Goal: Find specific page/section: Find specific page/section

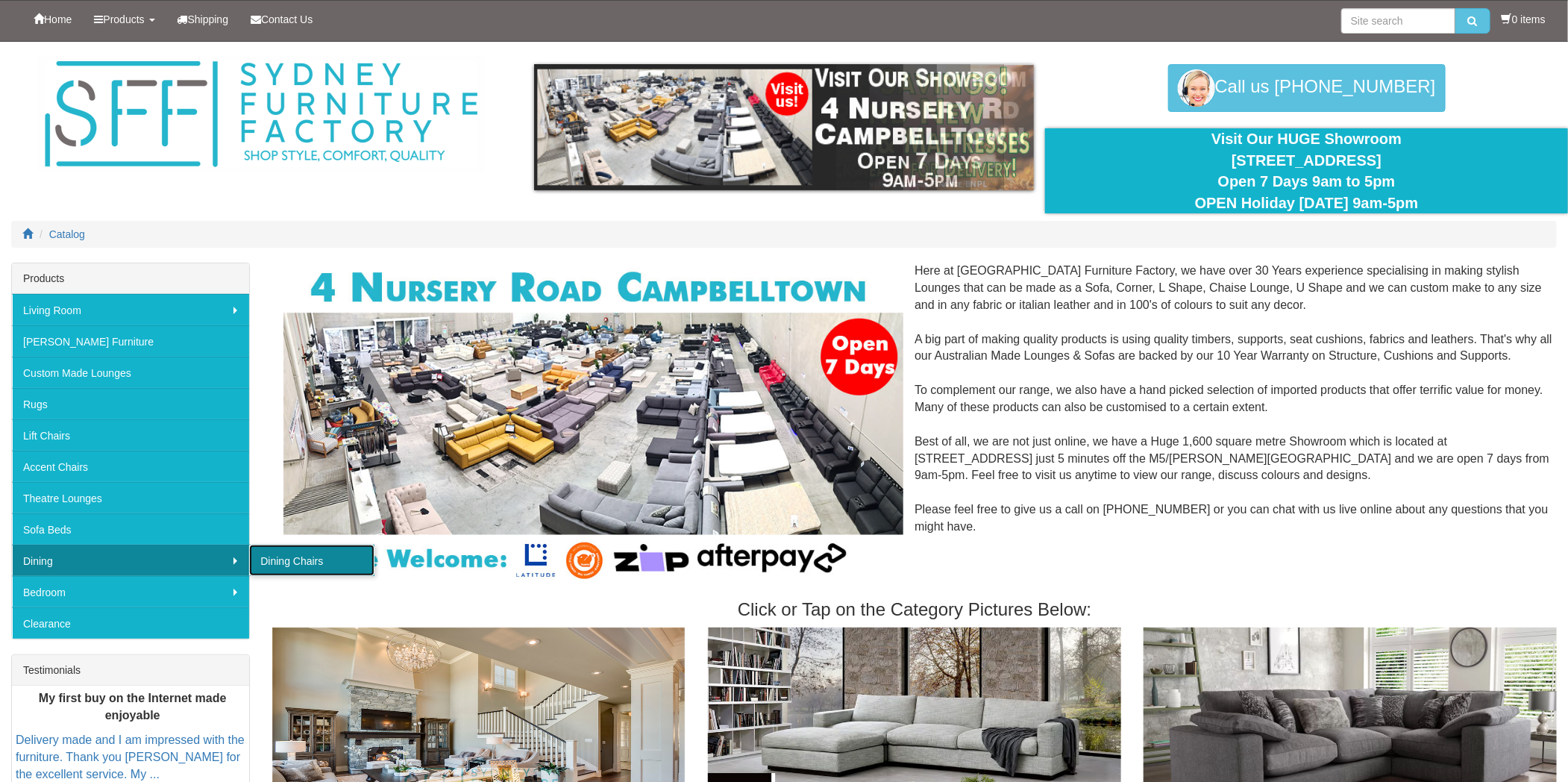
click at [291, 563] on link "Dining Chairs" at bounding box center [311, 560] width 125 height 31
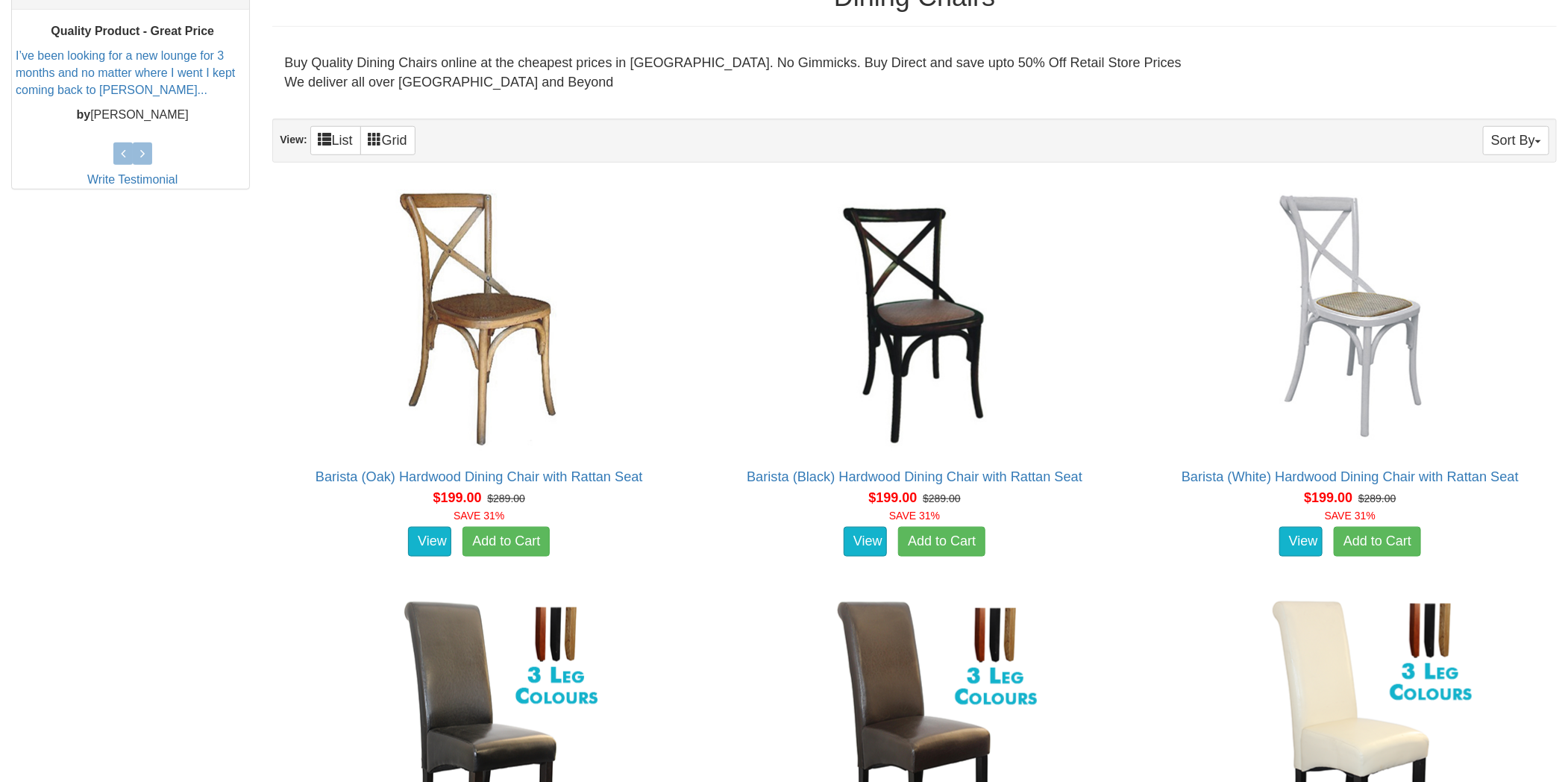
scroll to position [608, 0]
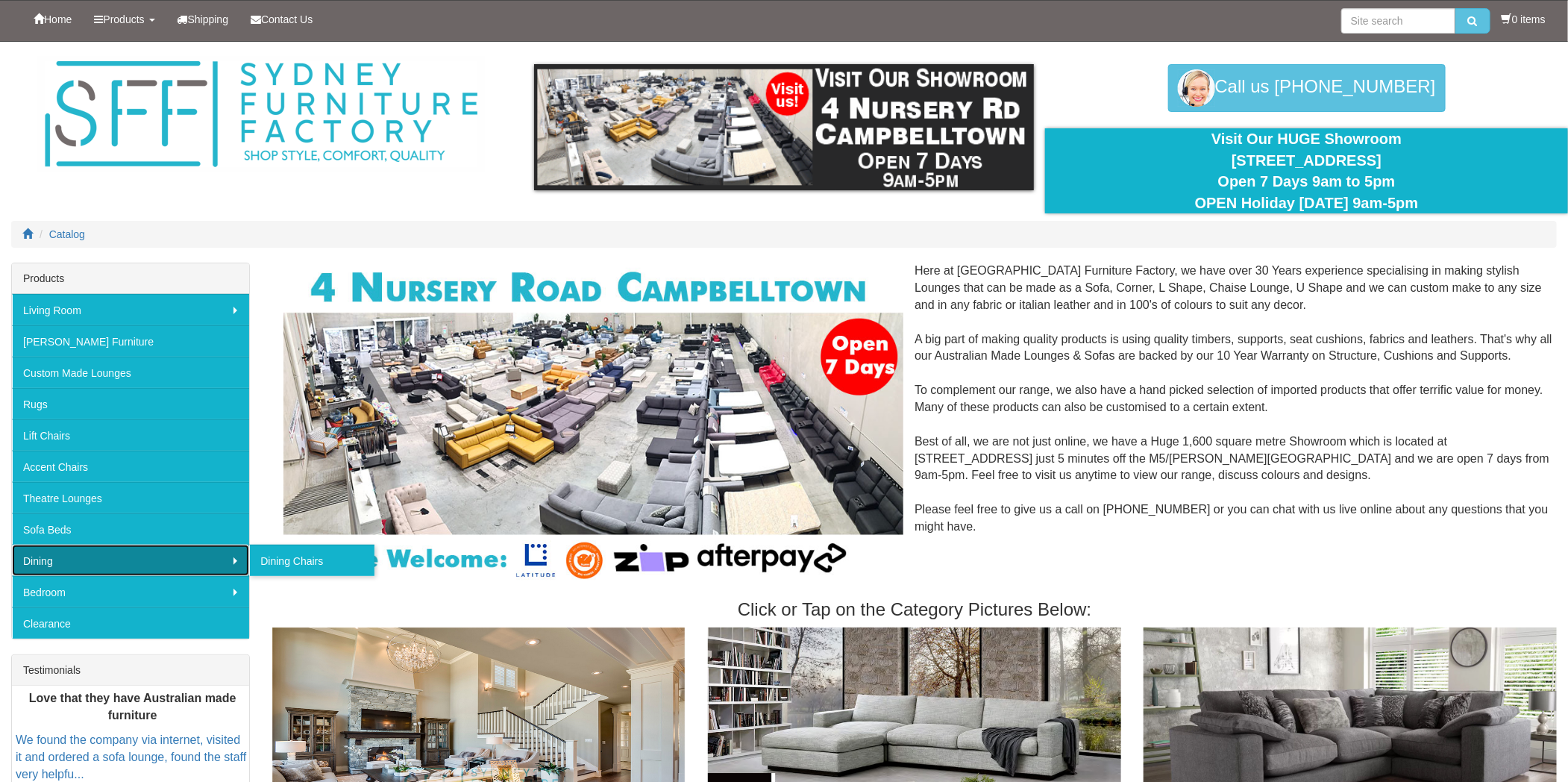
click at [132, 556] on link "Dining" at bounding box center [130, 560] width 237 height 31
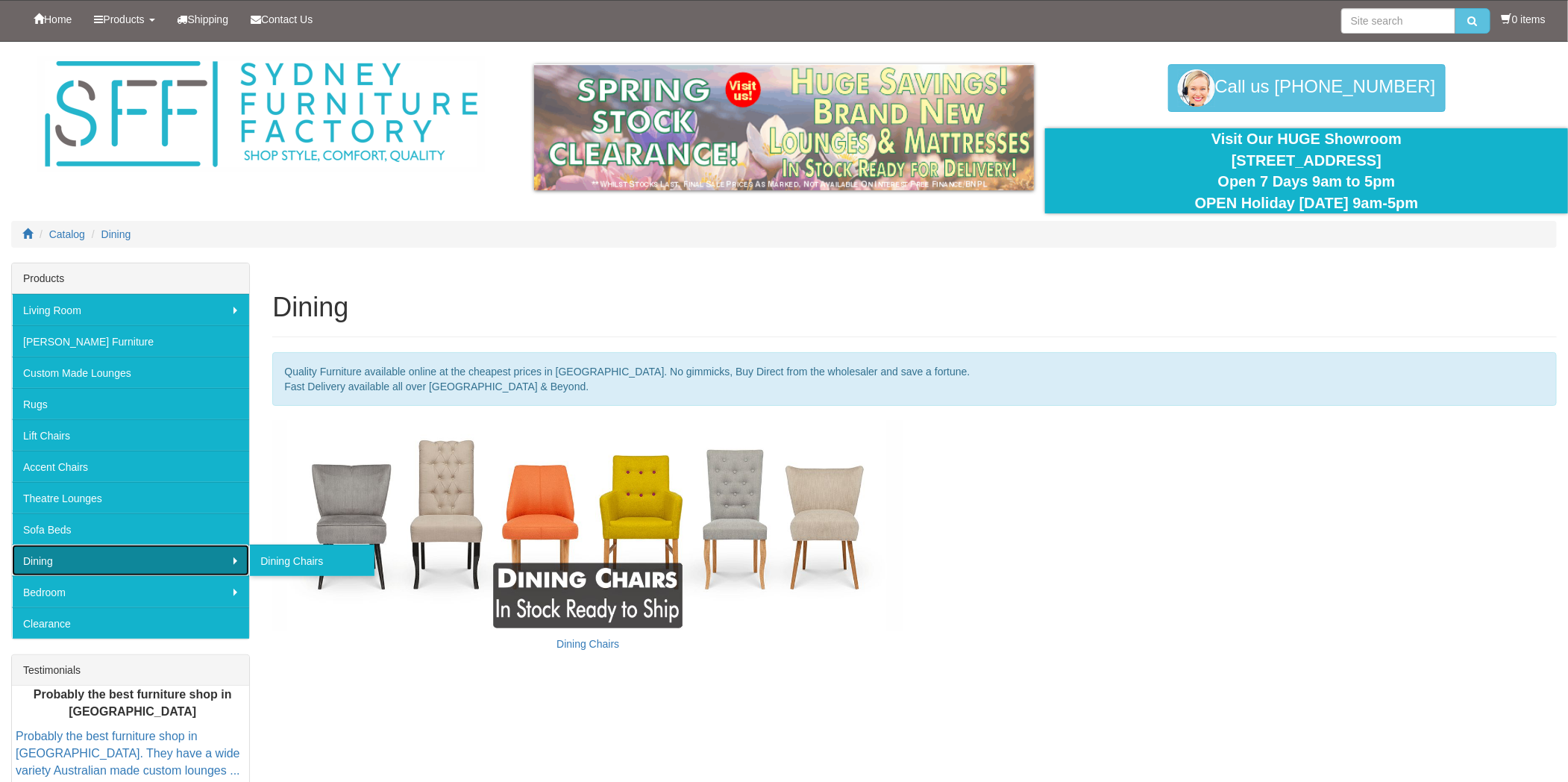
click at [98, 555] on link "Dining" at bounding box center [130, 560] width 237 height 31
click at [93, 555] on link "Dining" at bounding box center [130, 560] width 237 height 31
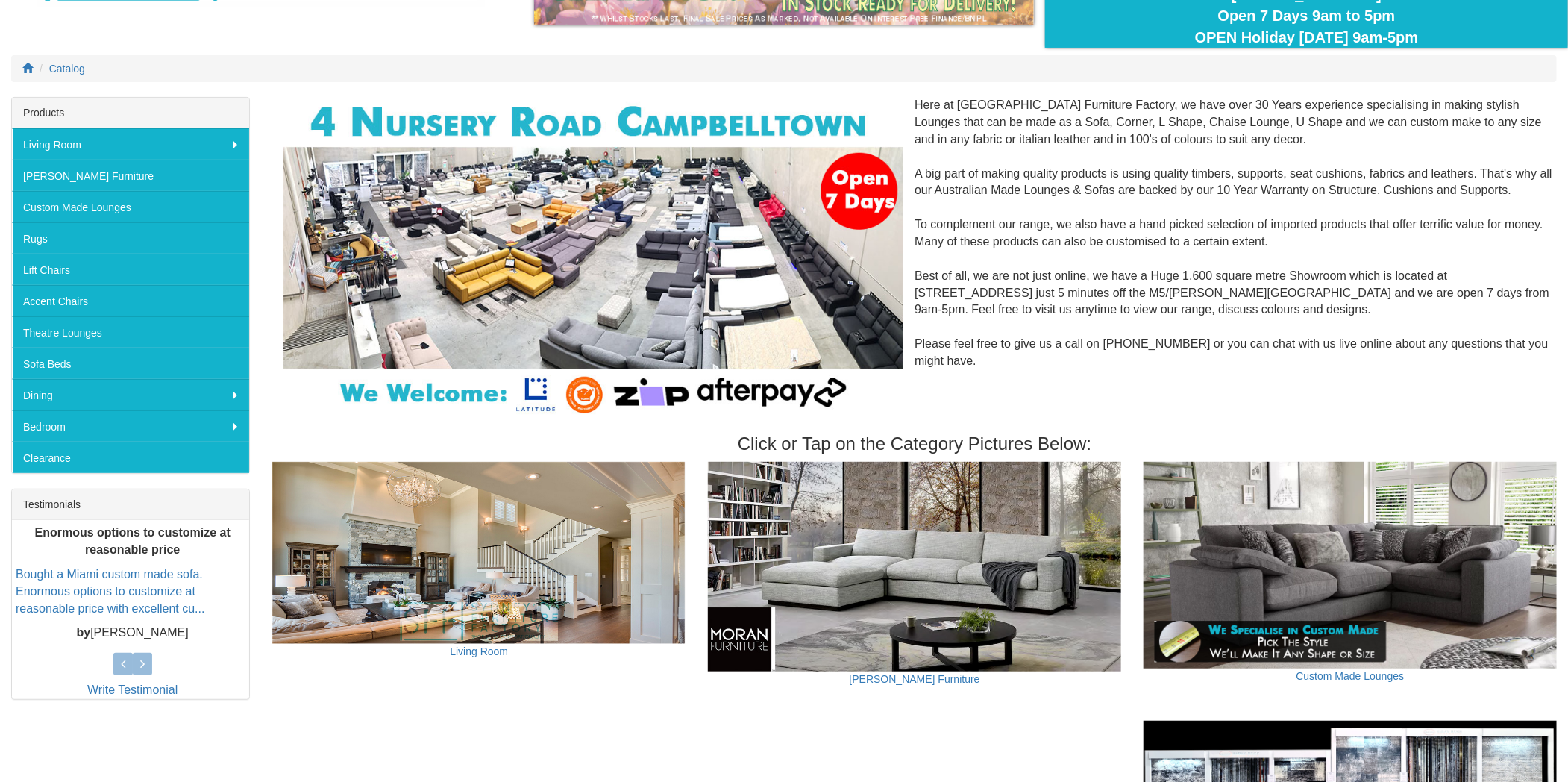
scroll to position [203, 0]
